Goal: Transaction & Acquisition: Purchase product/service

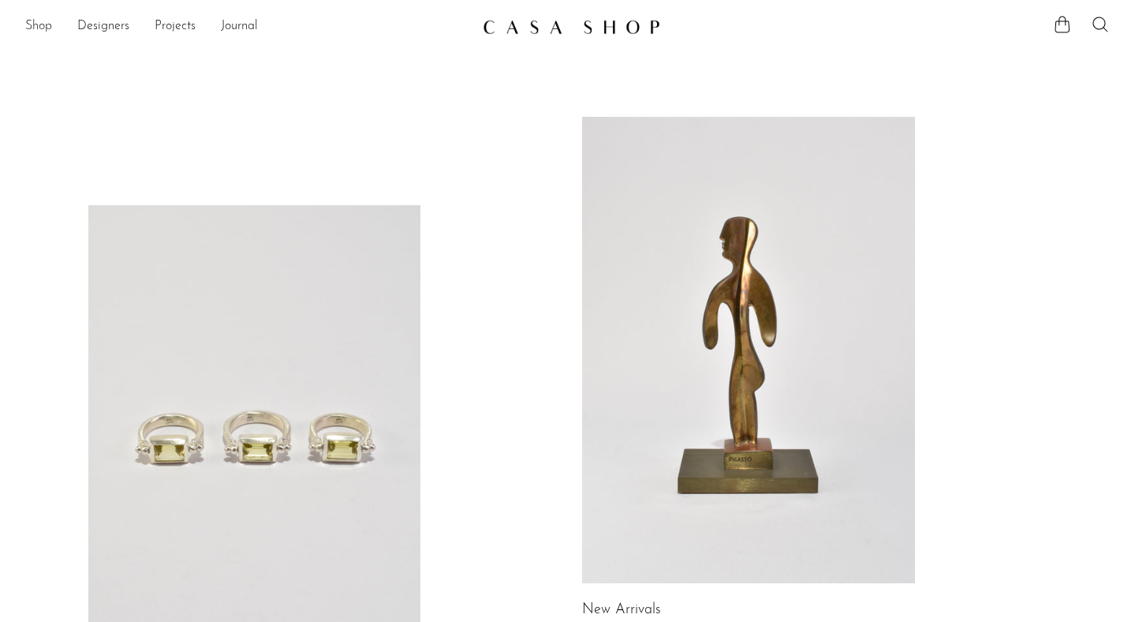
click at [36, 30] on link "Shop" at bounding box center [38, 27] width 27 height 21
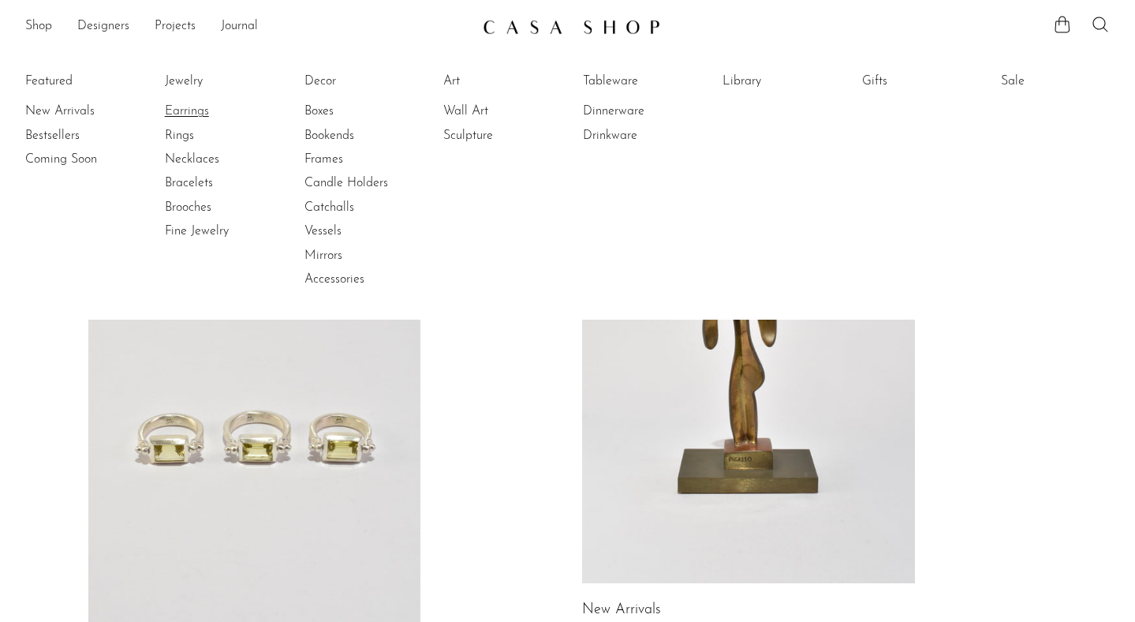
click at [177, 109] on link "Earrings" at bounding box center [224, 111] width 118 height 17
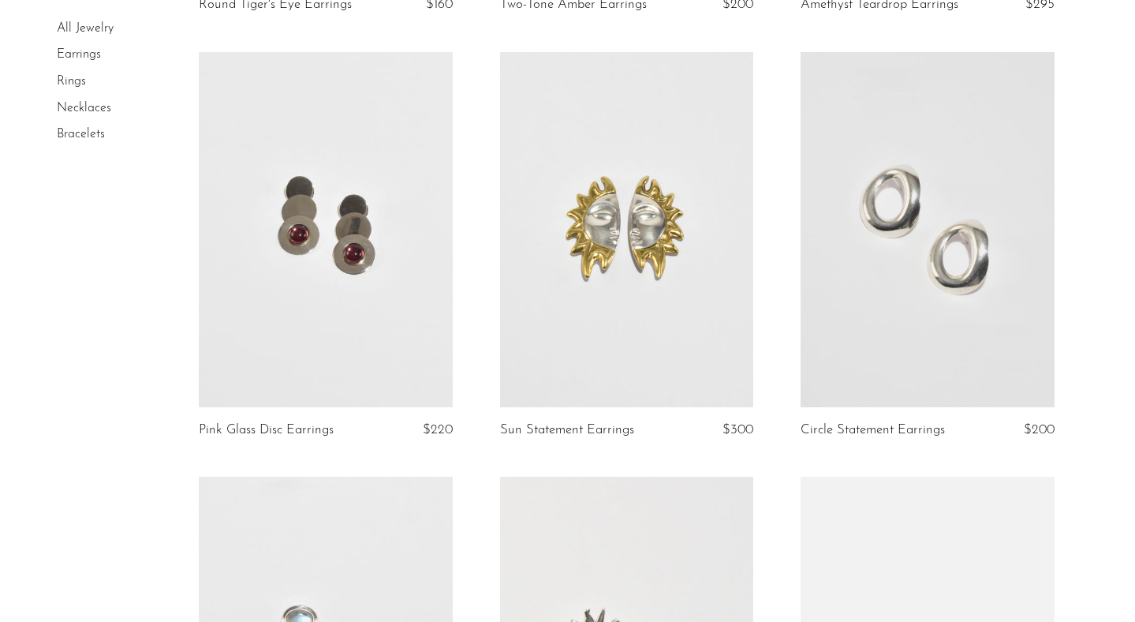
scroll to position [1501, 0]
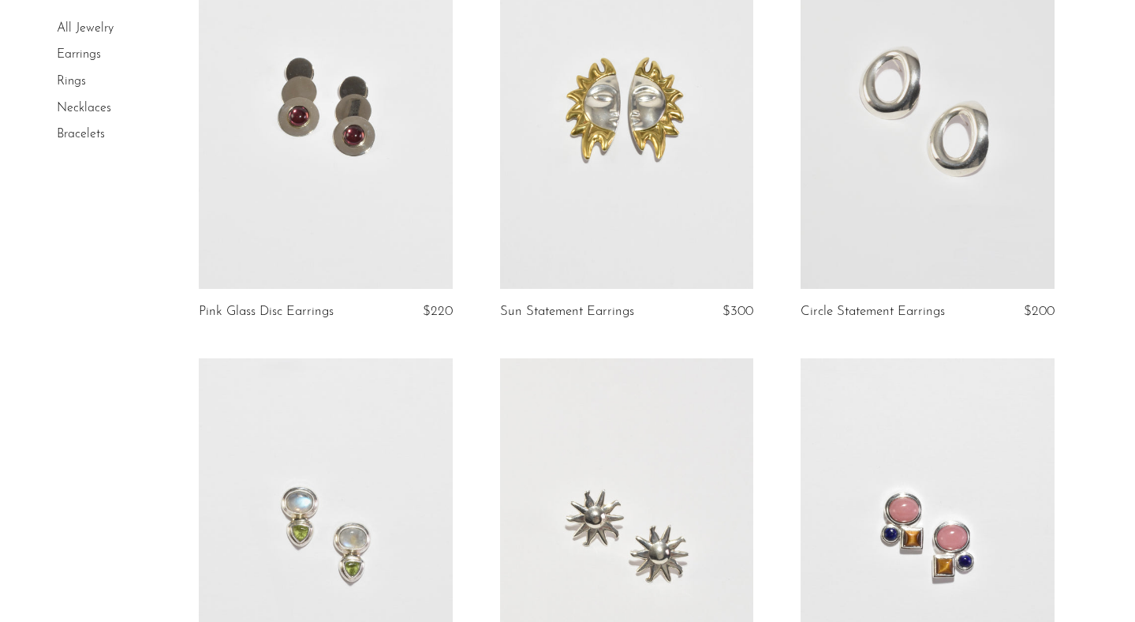
click at [460, 538] on article "Moonstone Peridot Earrings $190" at bounding box center [325, 570] width 301 height 425
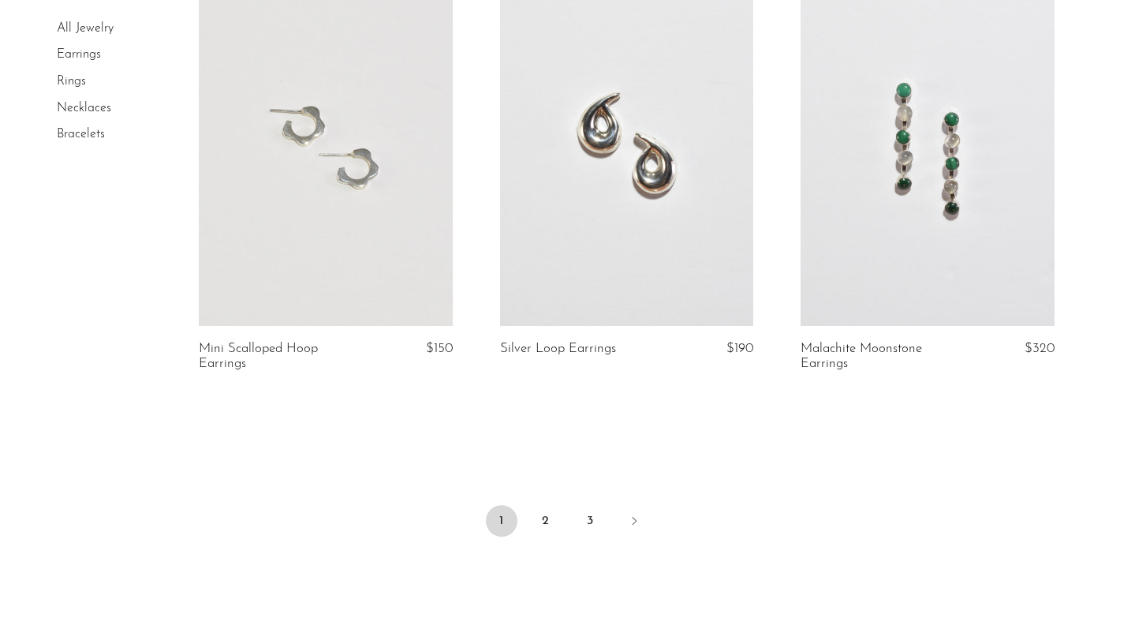
scroll to position [4922, 0]
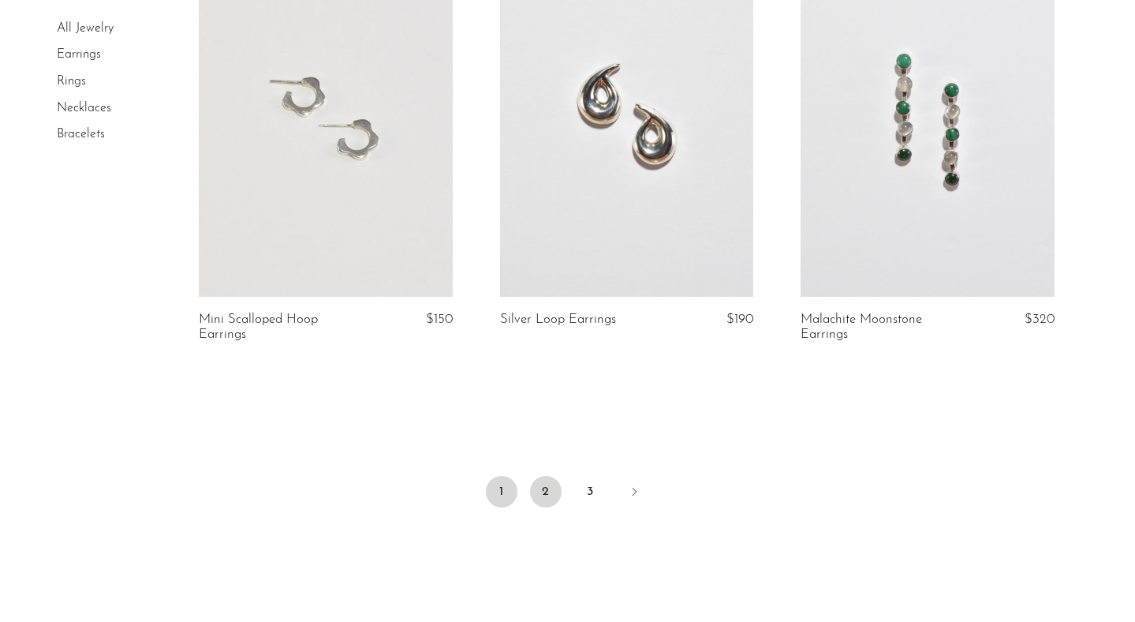
click at [541, 480] on link "2" at bounding box center [546, 492] width 32 height 32
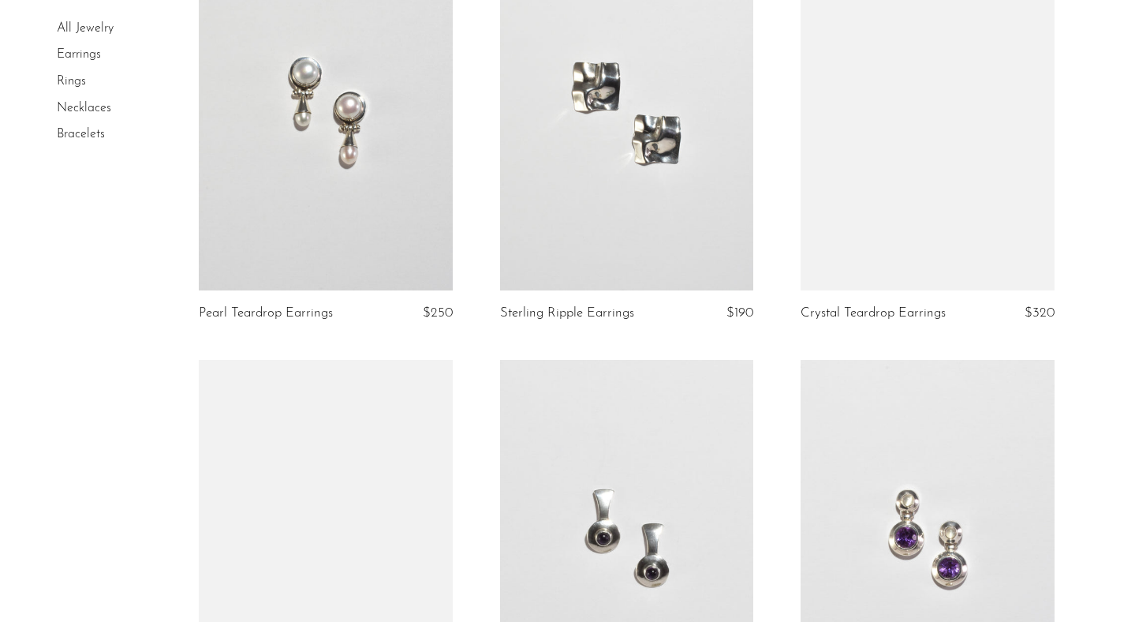
scroll to position [2307, 0]
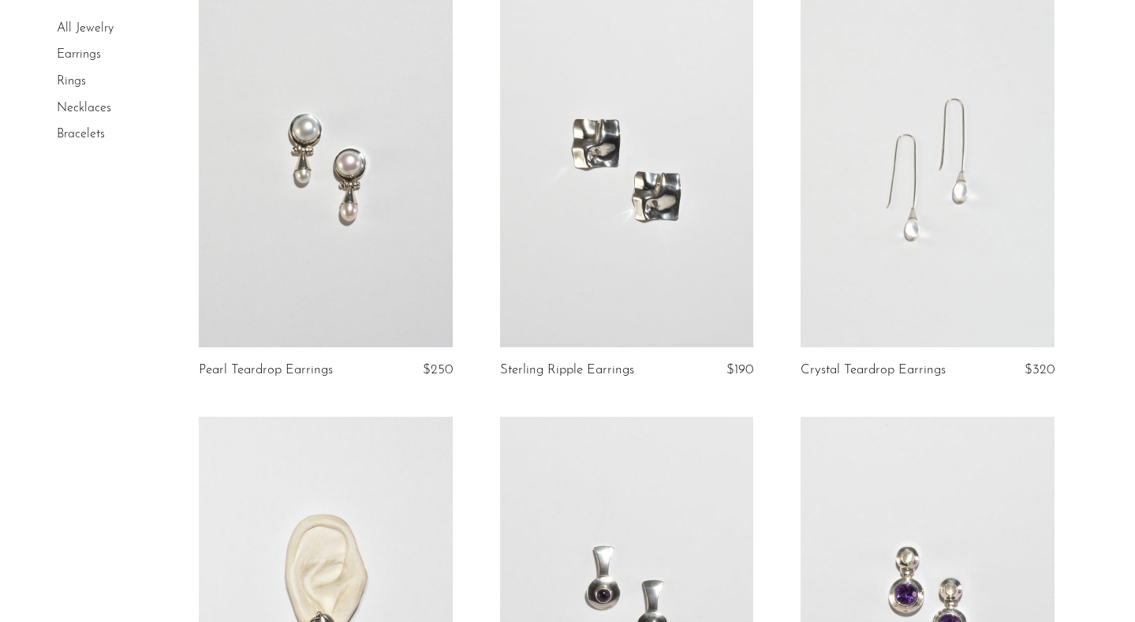
click at [871, 242] on link at bounding box center [928, 169] width 254 height 355
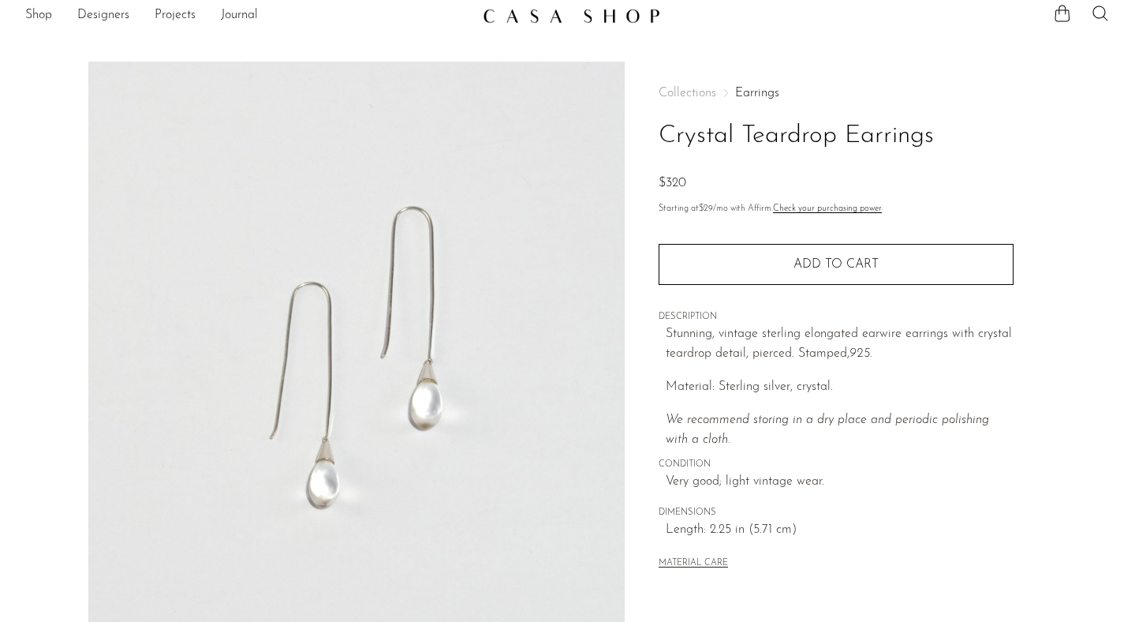
scroll to position [13, 0]
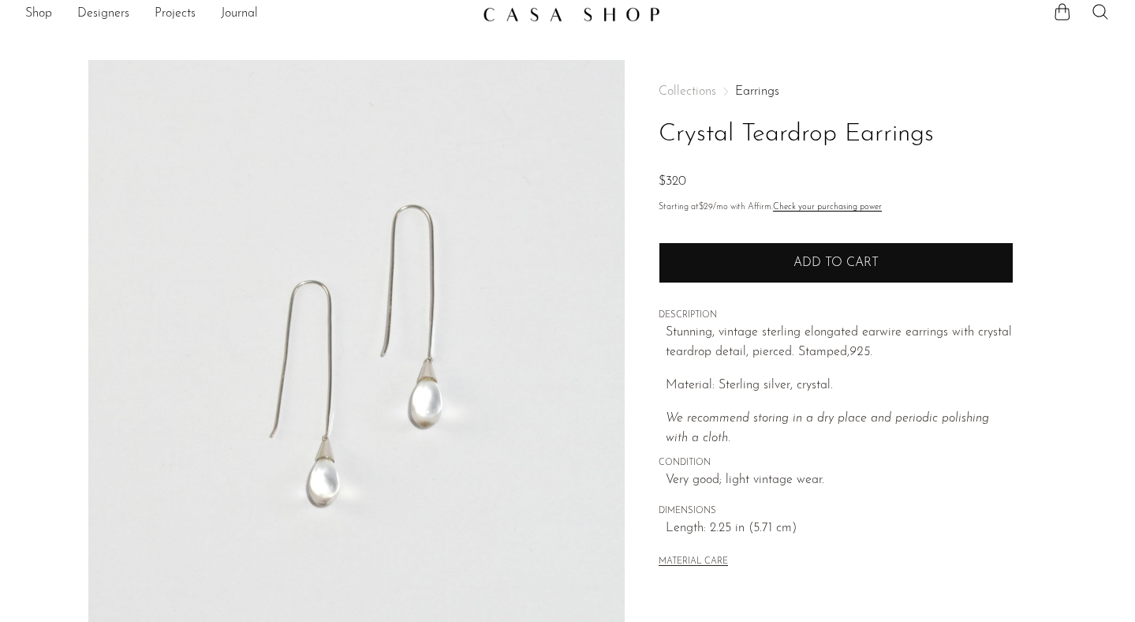
click at [729, 275] on button "Add to cart" at bounding box center [836, 262] width 355 height 41
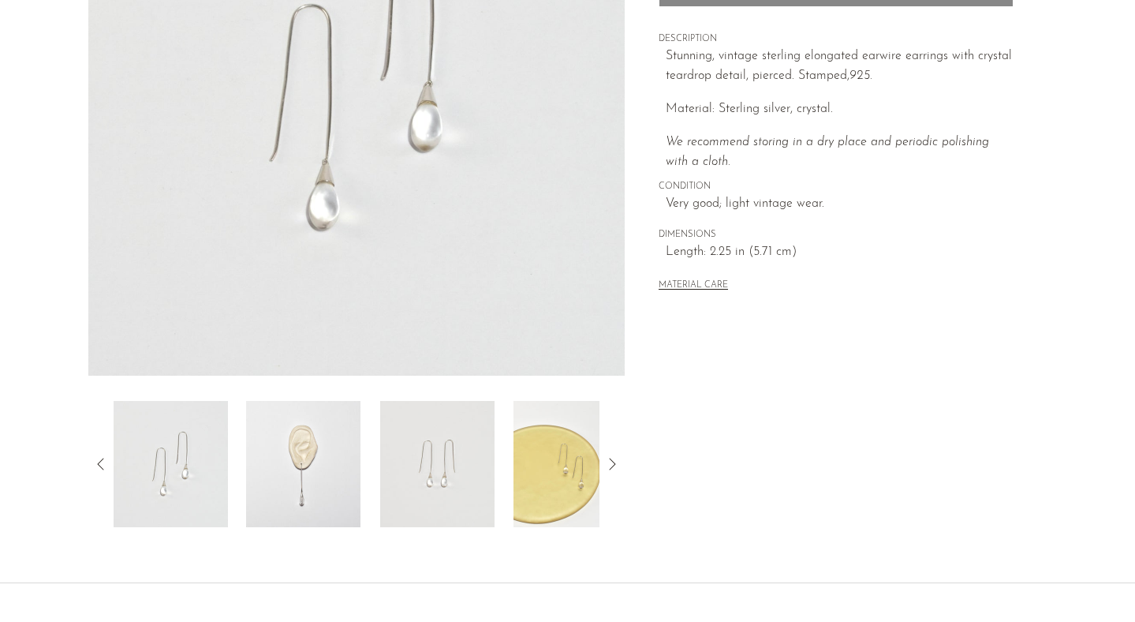
scroll to position [284, 0]
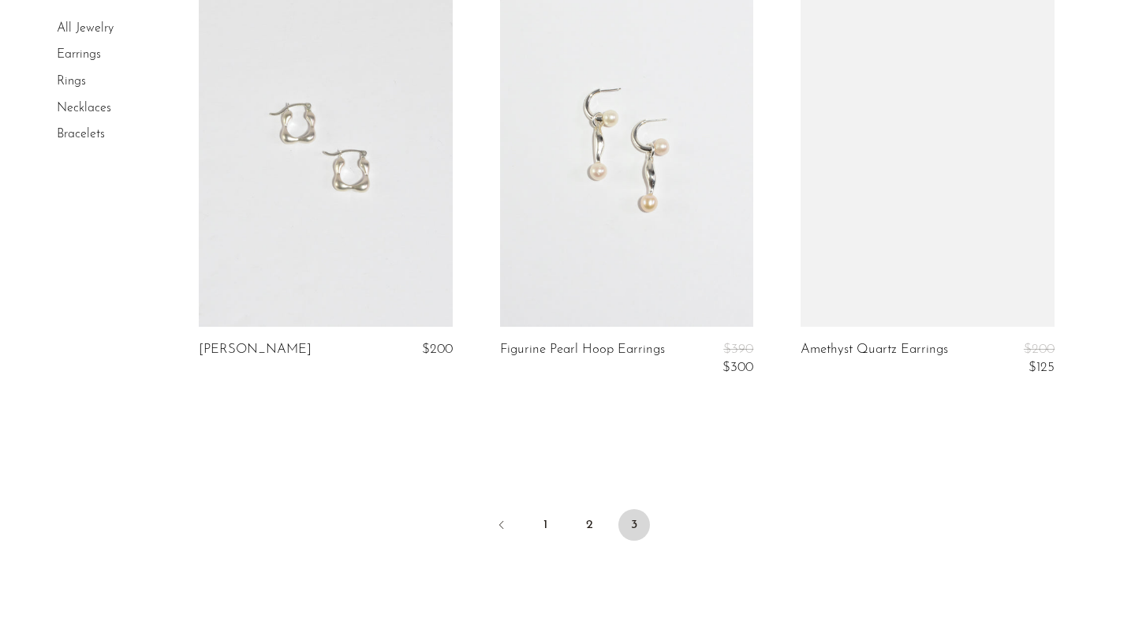
scroll to position [1936, 0]
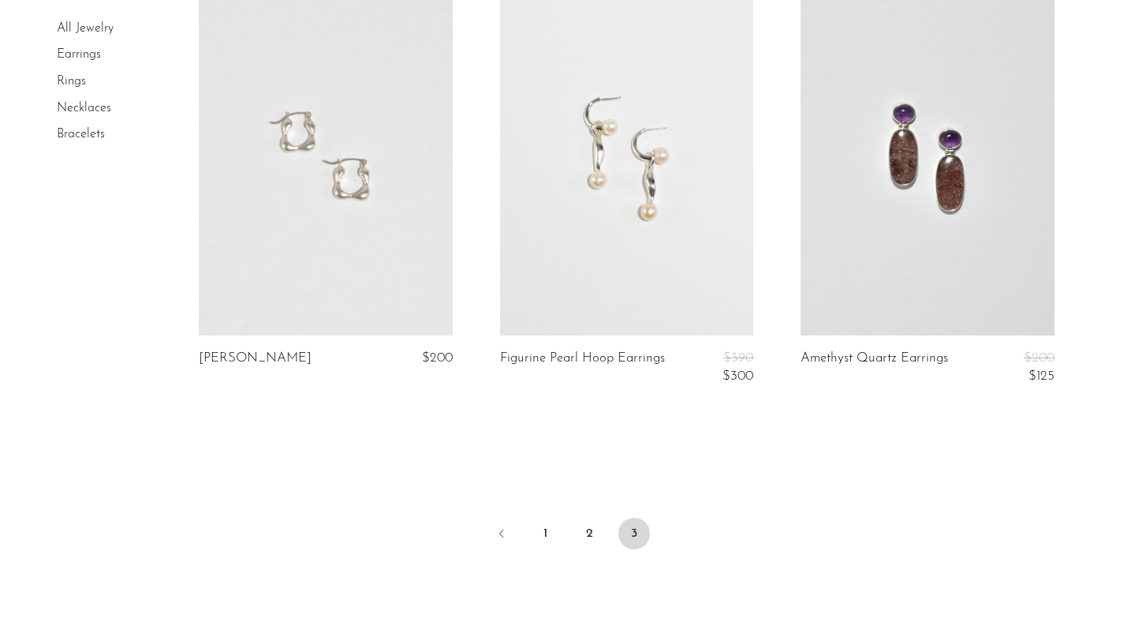
click at [80, 107] on link "Necklaces" at bounding box center [84, 108] width 54 height 13
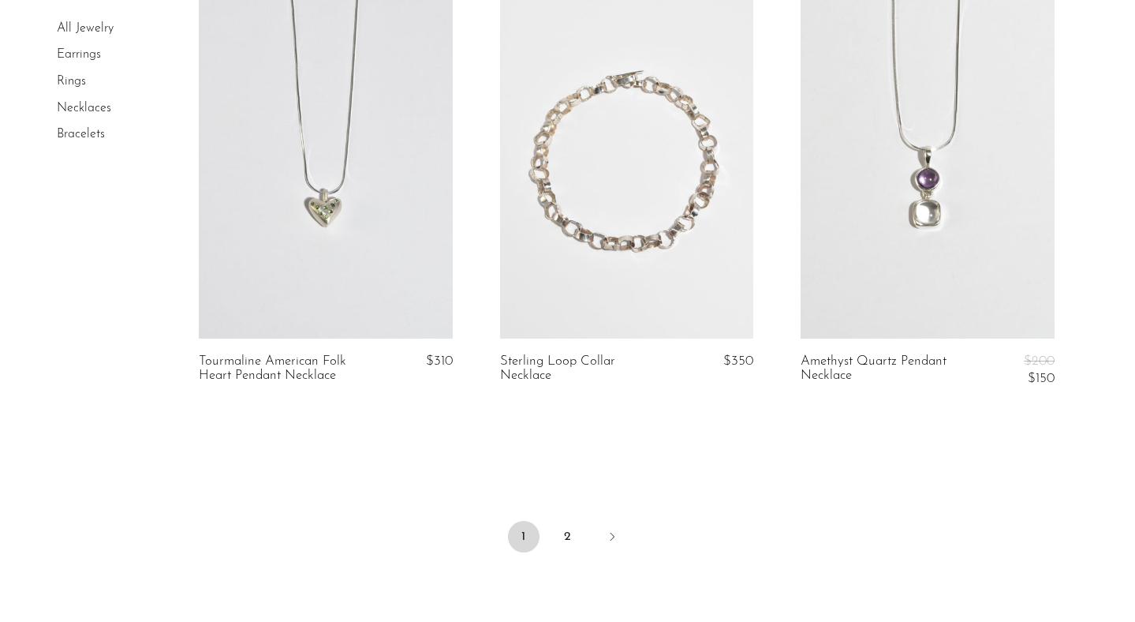
scroll to position [5110, 0]
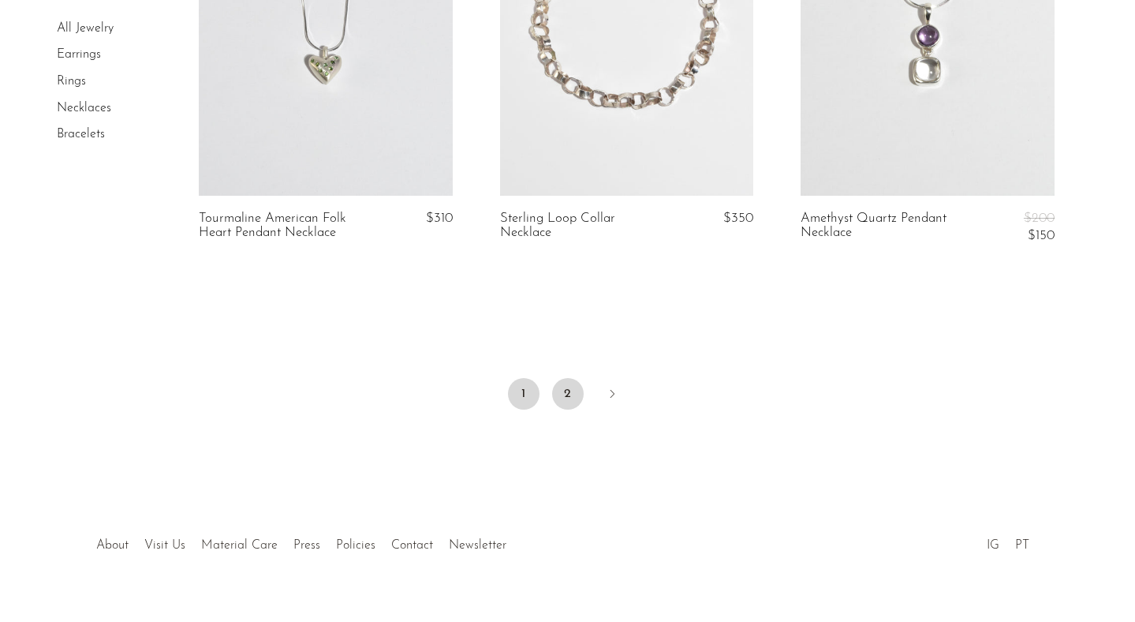
click at [577, 397] on link "2" at bounding box center [568, 394] width 32 height 32
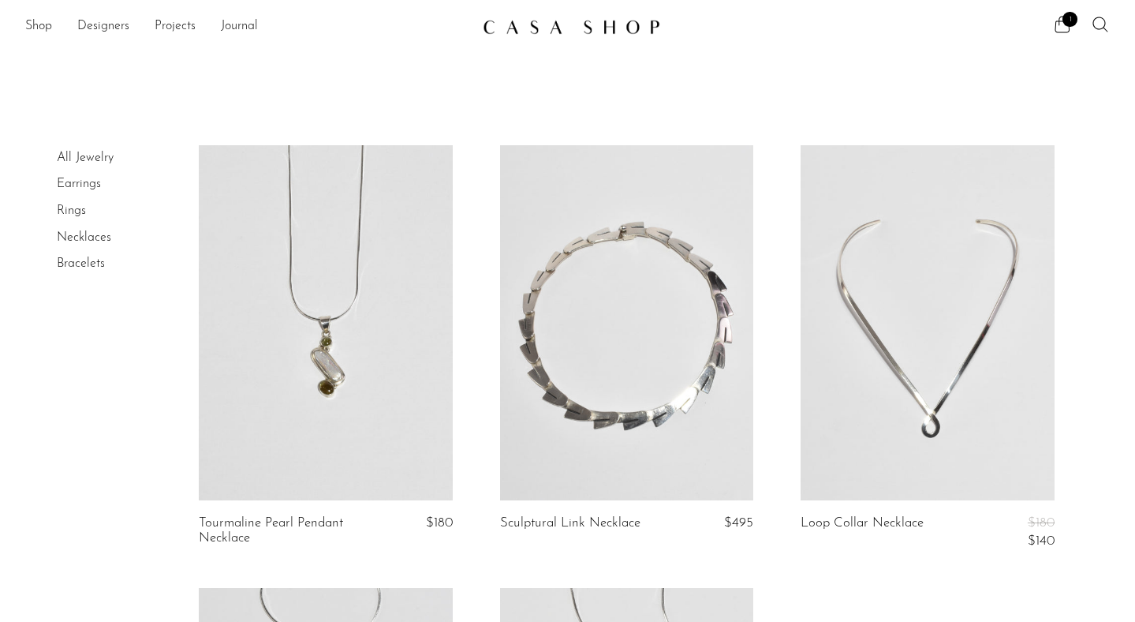
click at [71, 208] on link "Rings" at bounding box center [71, 210] width 29 height 13
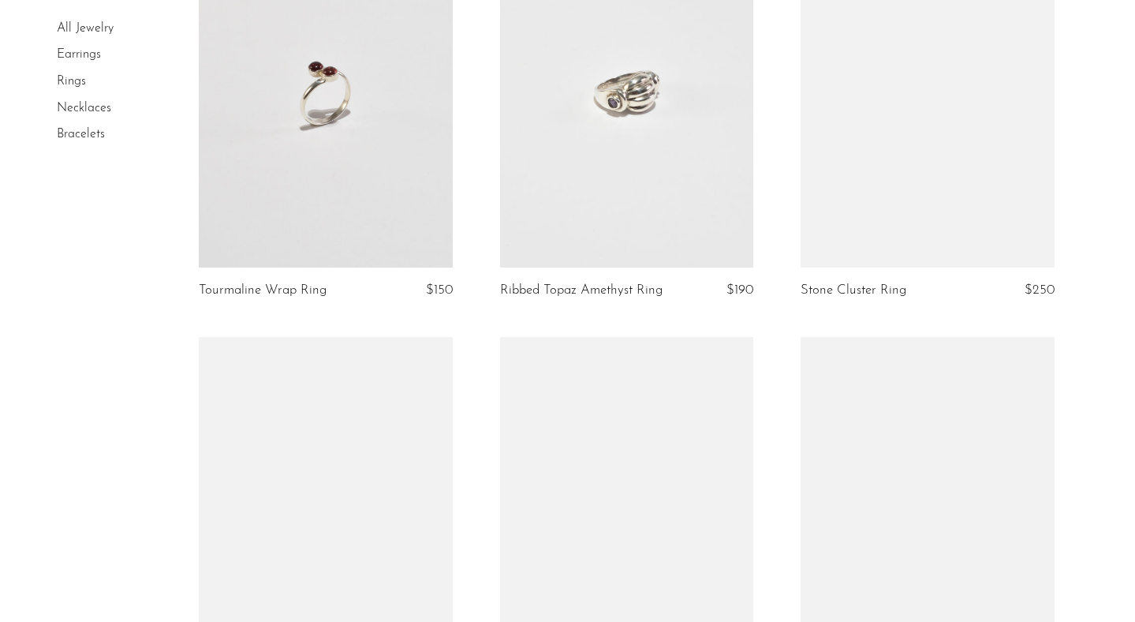
scroll to position [4838, 0]
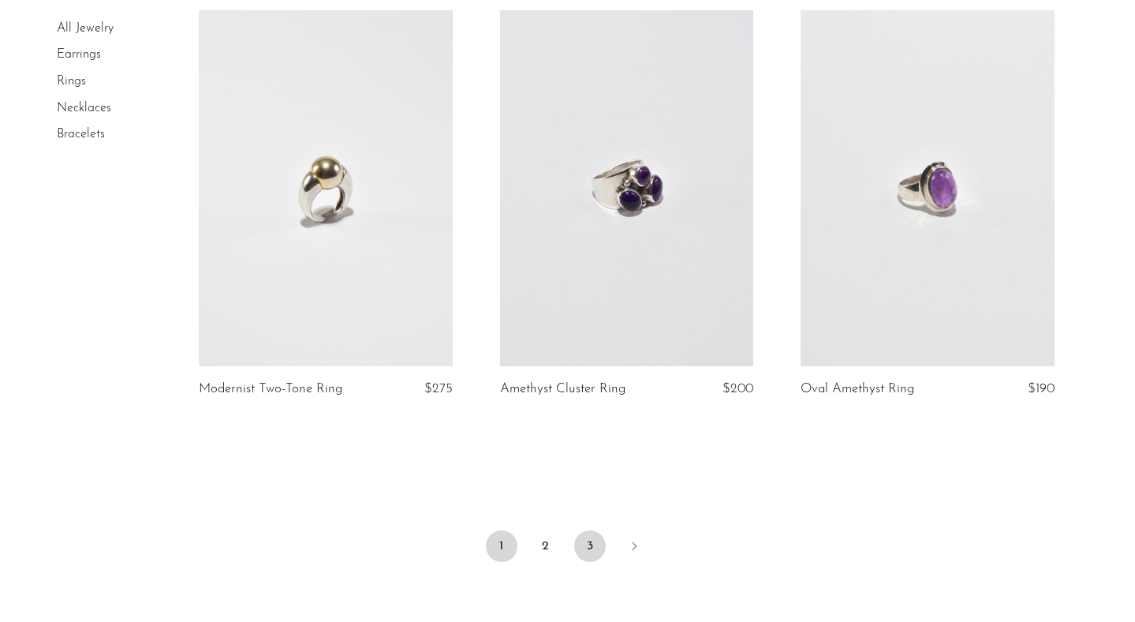
click at [588, 549] on link "3" at bounding box center [590, 546] width 32 height 32
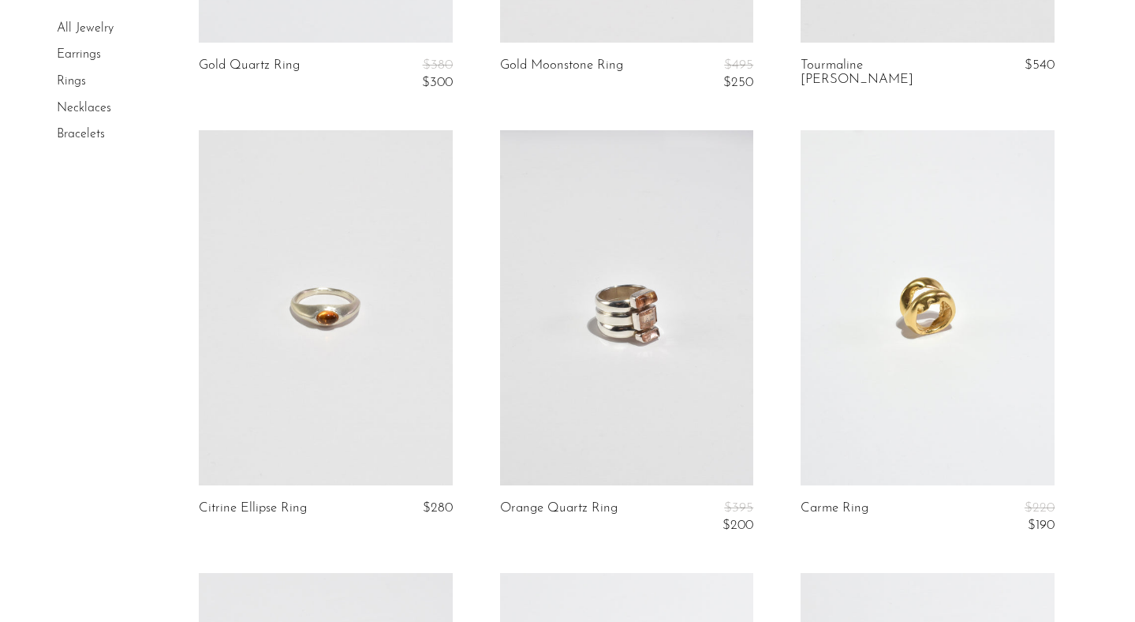
scroll to position [3065, 0]
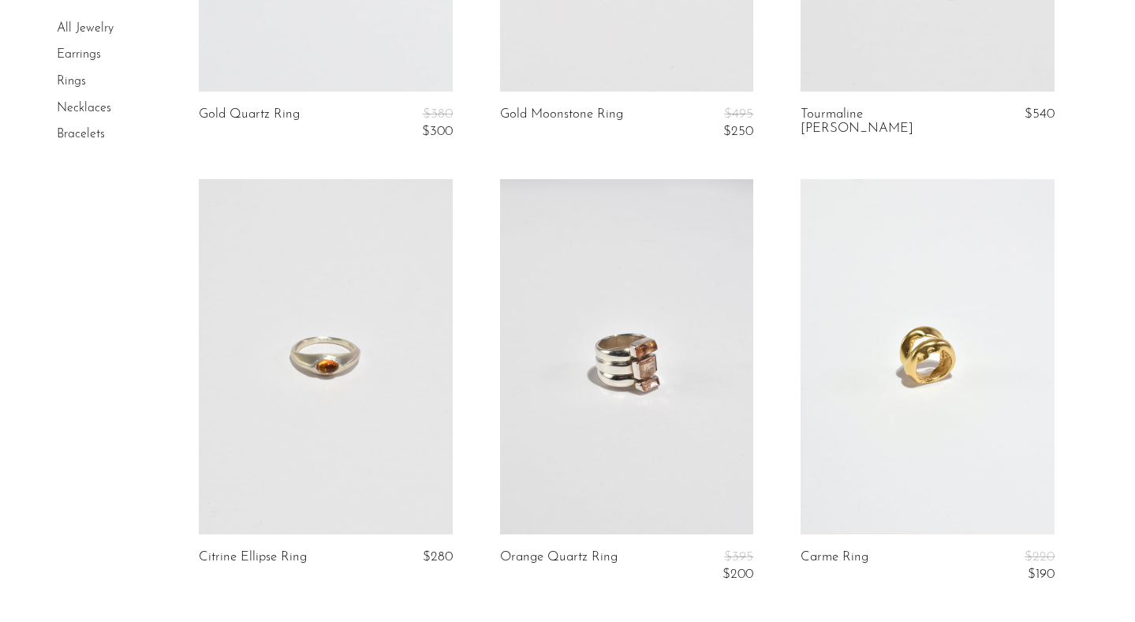
click at [83, 133] on link "Bracelets" at bounding box center [81, 134] width 48 height 13
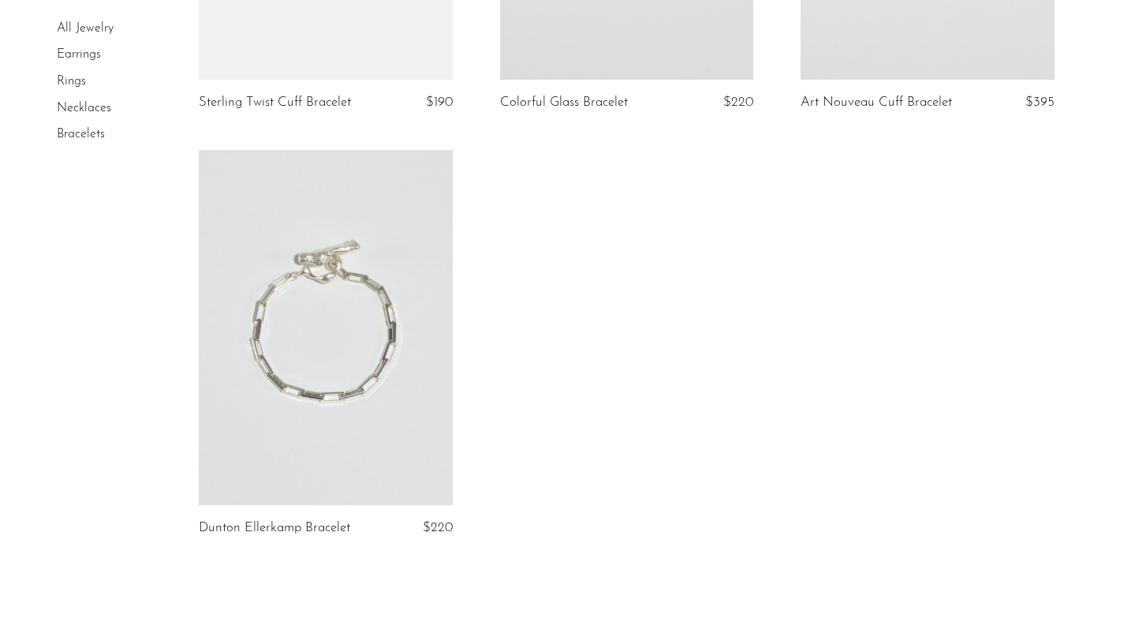
scroll to position [1960, 0]
